Goal: Information Seeking & Learning: Learn about a topic

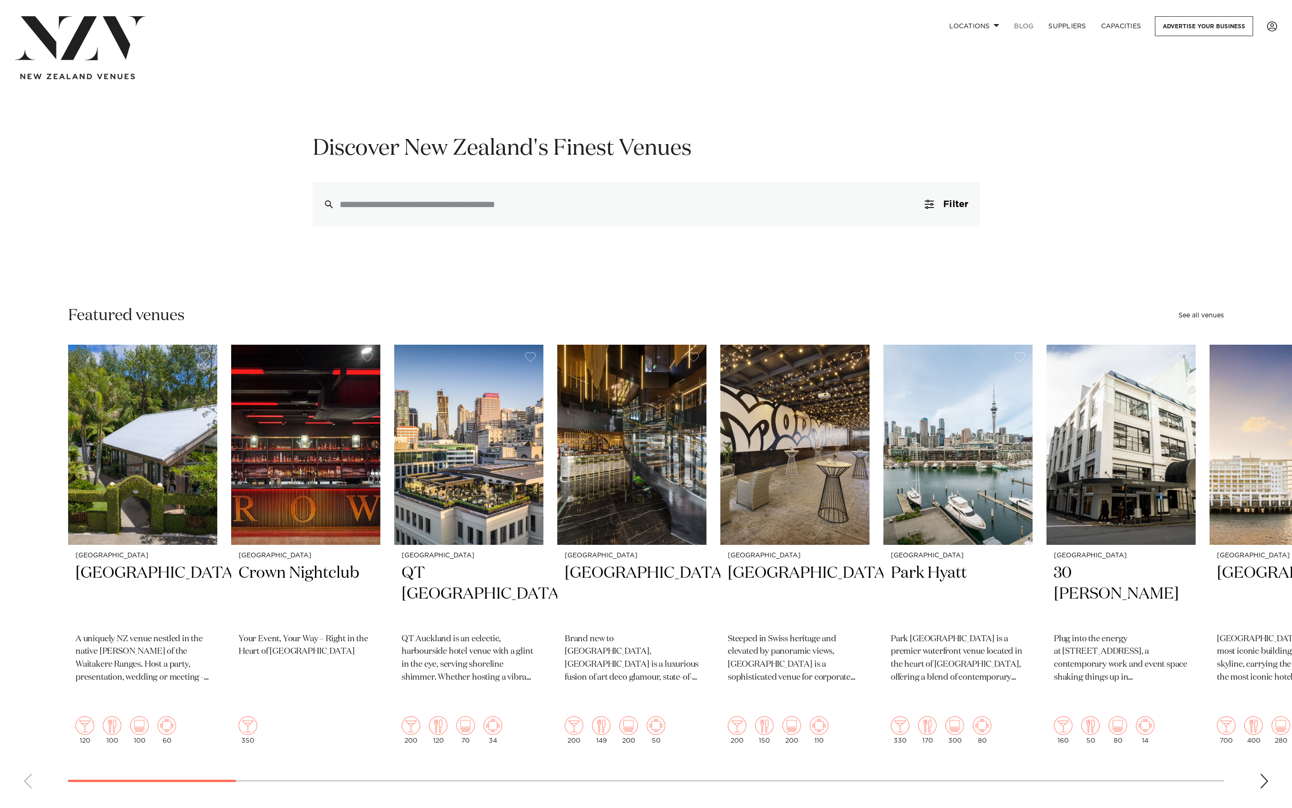
click at [1023, 22] on link "BLOG" at bounding box center [1023, 26] width 34 height 20
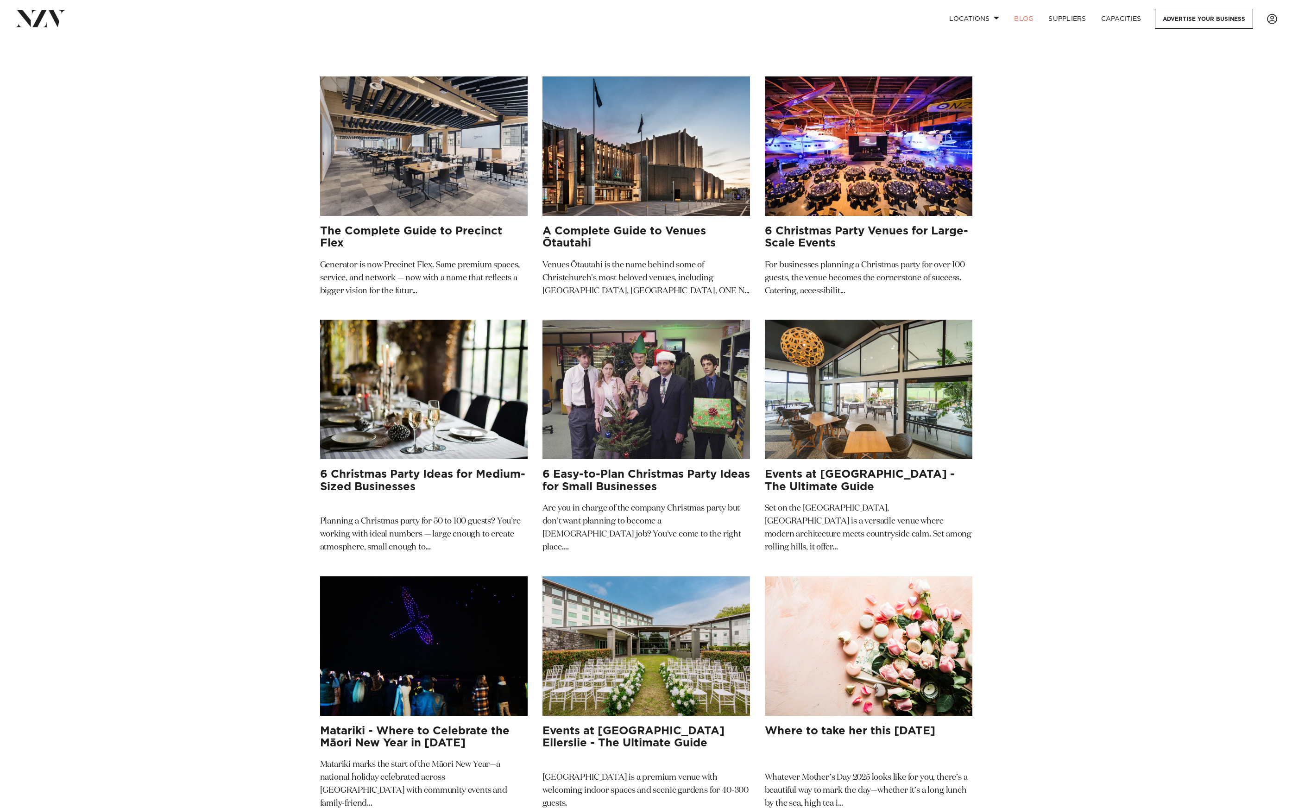
click at [835, 136] on img at bounding box center [869, 145] width 208 height 139
